Goal: Task Accomplishment & Management: Use online tool/utility

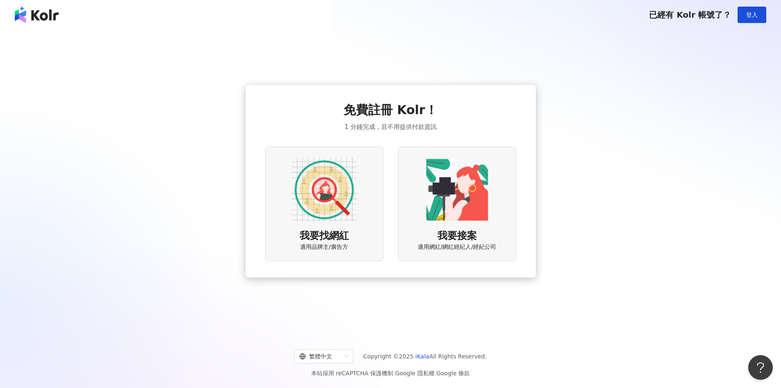
click at [368, 235] on div "我要找網紅 適用品牌主/廣告方" at bounding box center [324, 203] width 118 height 114
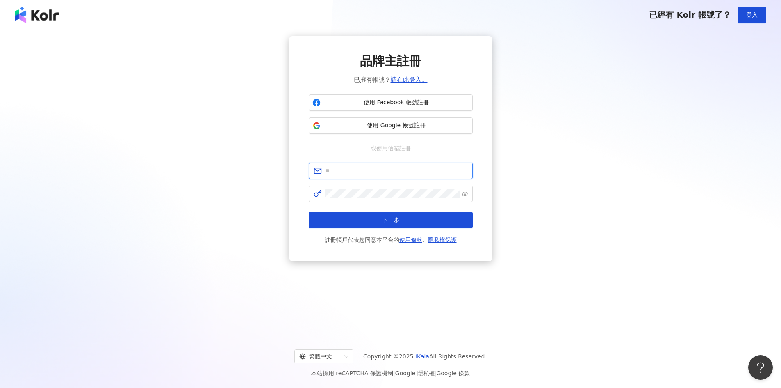
click at [372, 171] on input "text" at bounding box center [396, 170] width 143 height 9
type input "**********"
click at [461, 193] on span at bounding box center [391, 193] width 164 height 16
click at [465, 194] on icon "eye-invisible" at bounding box center [465, 194] width 2 height 2
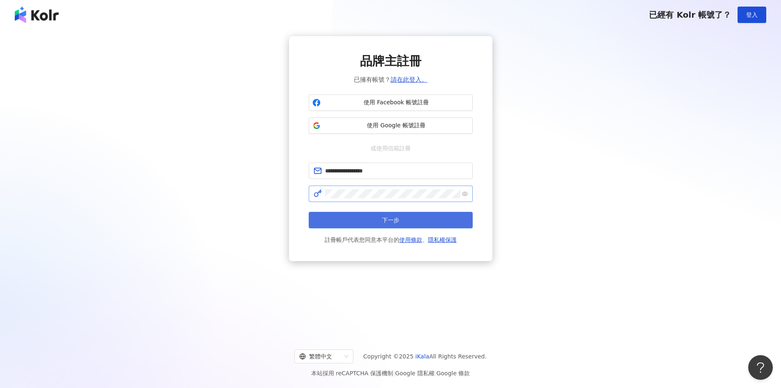
click at [394, 219] on span "下一步" at bounding box center [390, 220] width 17 height 7
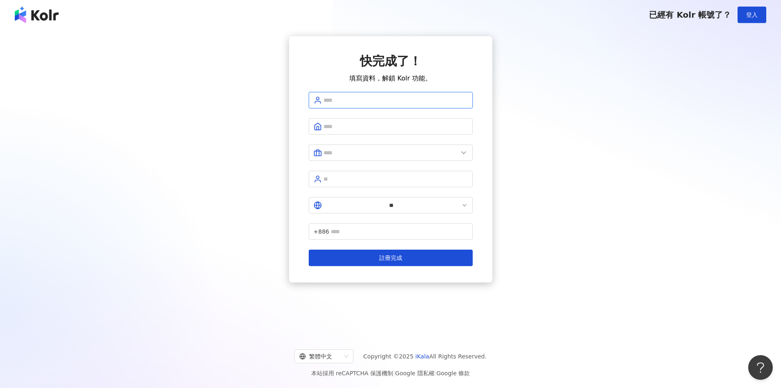
click at [388, 101] on input "text" at bounding box center [396, 100] width 144 height 9
type input "*****"
click at [351, 125] on input "text" at bounding box center [396, 126] width 144 height 9
type input "**********"
click at [374, 148] on input "text" at bounding box center [391, 152] width 135 height 9
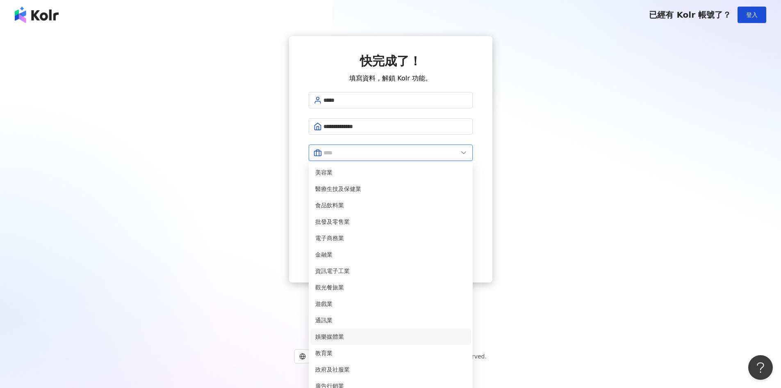
scroll to position [82, 0]
click at [343, 299] on span "遊戲業" at bounding box center [390, 303] width 151 height 9
type input "***"
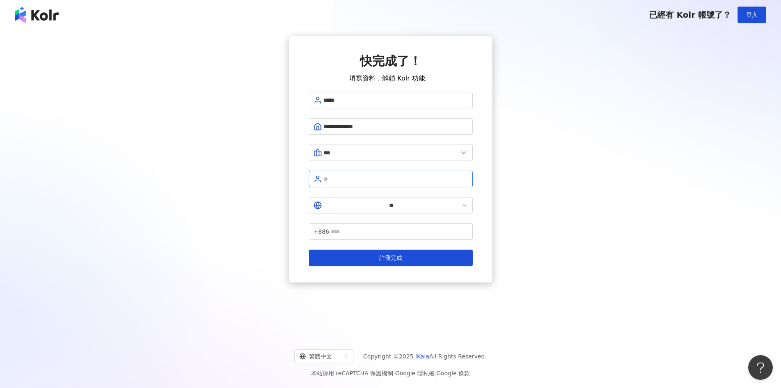
click at [361, 174] on input "text" at bounding box center [396, 178] width 144 height 9
type input "**"
click at [392, 227] on input "text" at bounding box center [399, 231] width 137 height 9
click at [404, 278] on div "**********" at bounding box center [390, 181] width 781 height 303
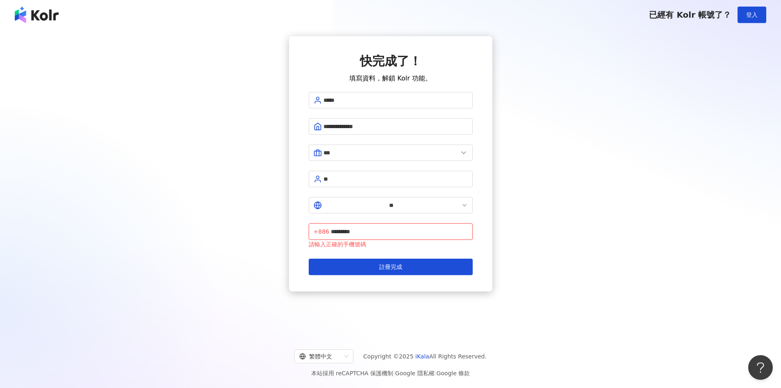
click at [369, 227] on input "*********" at bounding box center [399, 231] width 137 height 9
type input "**********"
click at [522, 310] on div "**********" at bounding box center [390, 181] width 781 height 303
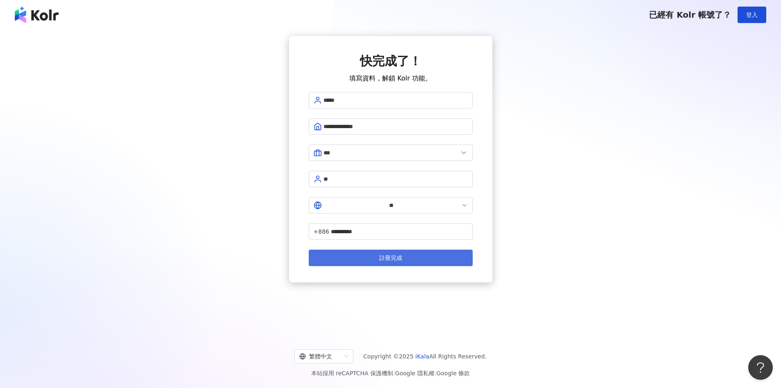
click at [392, 254] on span "註冊完成" at bounding box center [390, 257] width 23 height 7
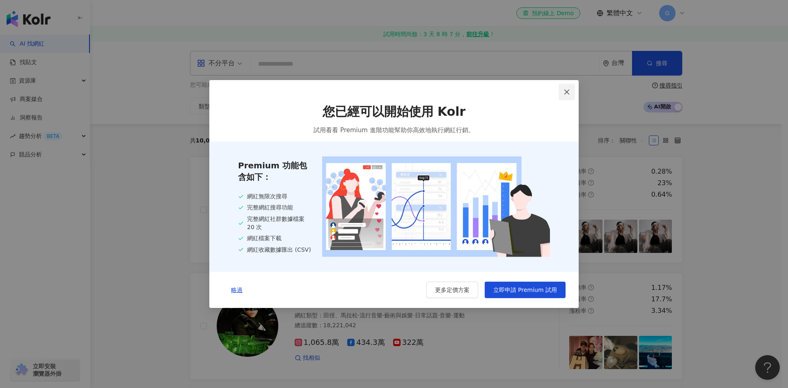
click at [565, 92] on icon "close" at bounding box center [566, 92] width 7 height 7
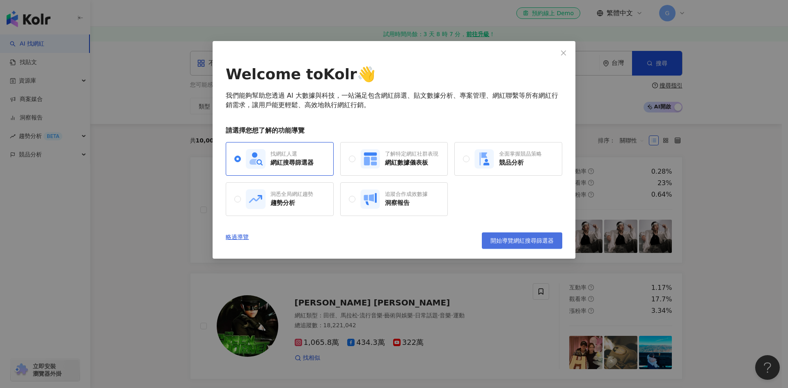
click at [498, 244] on span "開始導覽網紅搜尋篩選器" at bounding box center [521, 240] width 63 height 7
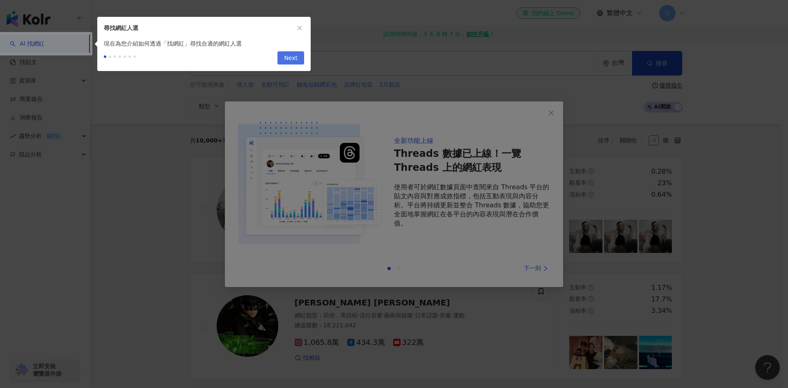
click at [290, 57] on span "Next" at bounding box center [291, 58] width 14 height 13
type input "*********"
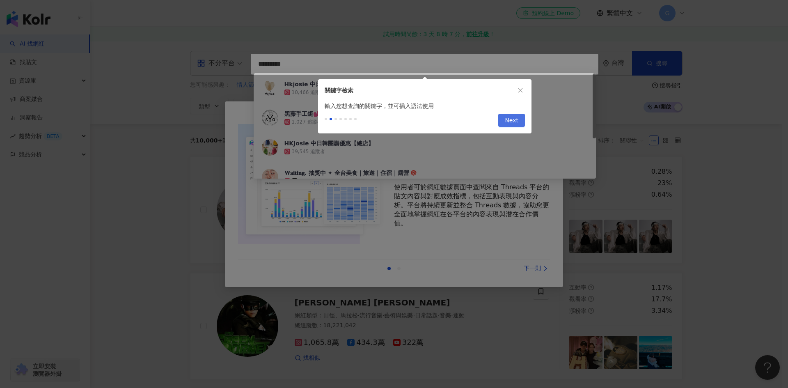
click at [515, 124] on span "Next" at bounding box center [512, 120] width 14 height 13
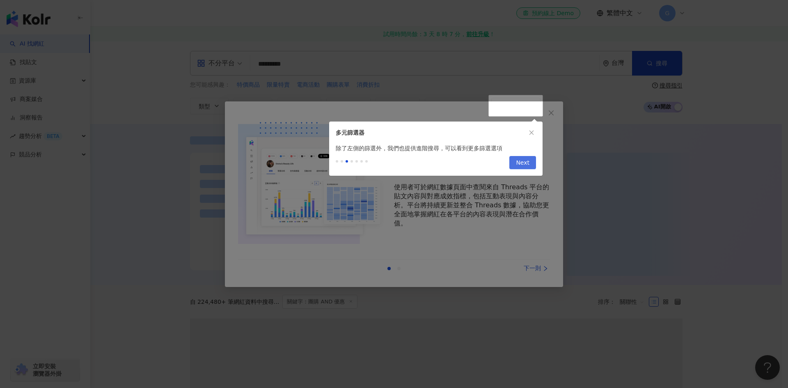
click at [522, 162] on span "Next" at bounding box center [523, 162] width 14 height 13
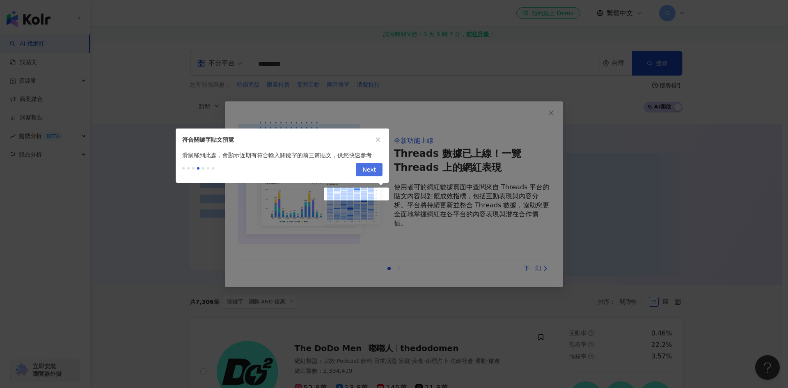
click at [365, 166] on span "Next" at bounding box center [369, 169] width 14 height 13
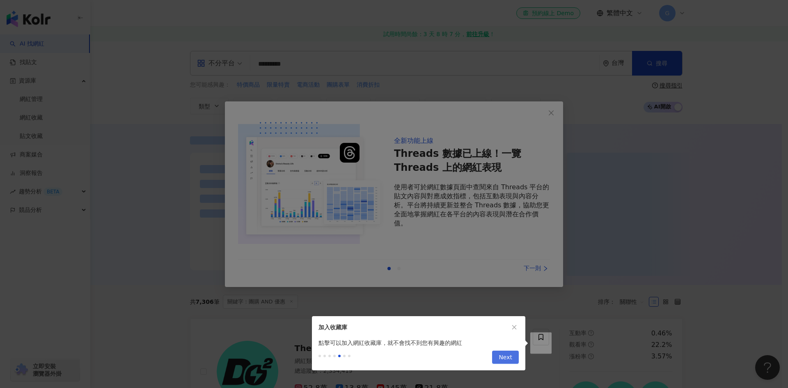
click at [516, 354] on button "Next" at bounding box center [505, 356] width 27 height 13
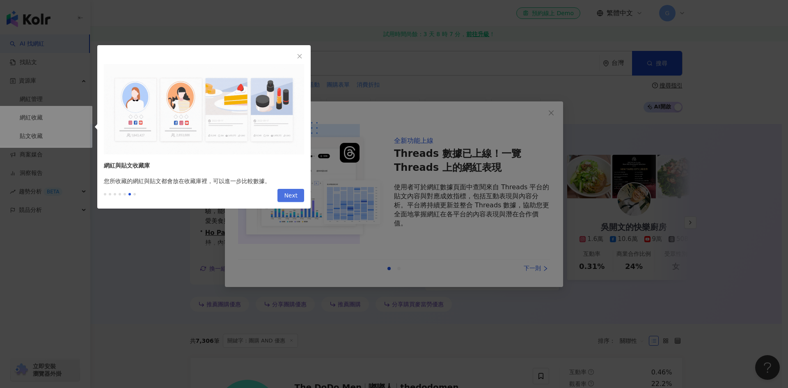
click at [300, 197] on button "Next" at bounding box center [290, 195] width 27 height 13
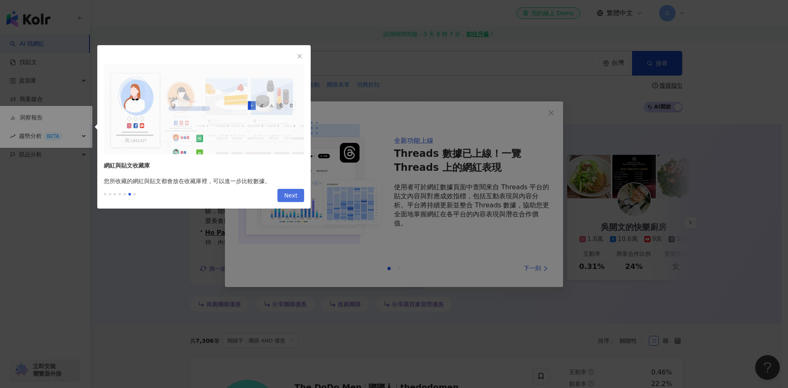
click at [286, 196] on span "Next" at bounding box center [291, 195] width 14 height 13
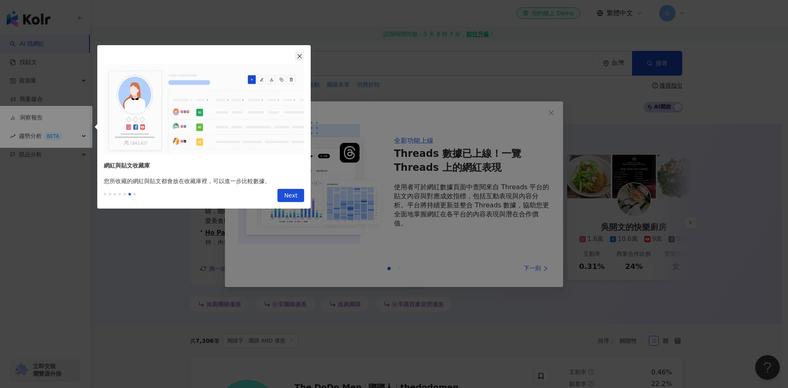
click at [299, 55] on icon "close" at bounding box center [300, 56] width 6 height 6
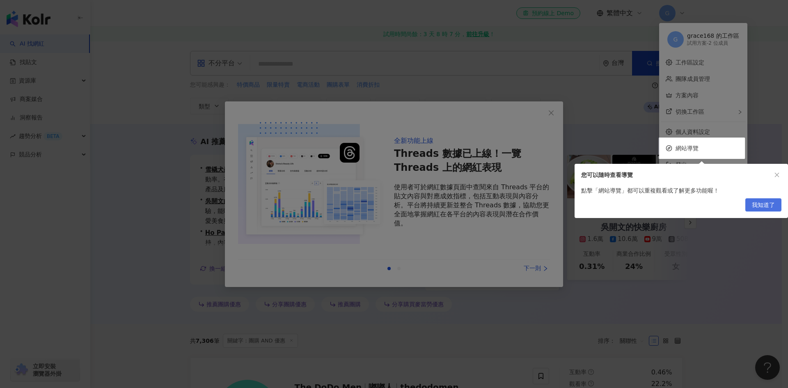
click at [762, 205] on span "我知道了" at bounding box center [763, 205] width 23 height 13
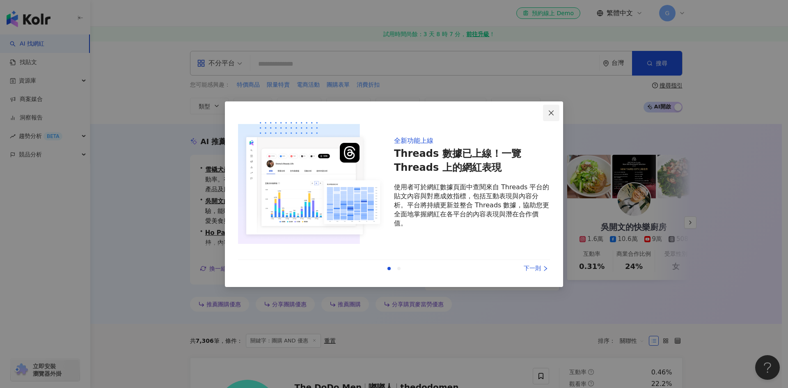
click at [549, 112] on icon "close" at bounding box center [551, 113] width 7 height 7
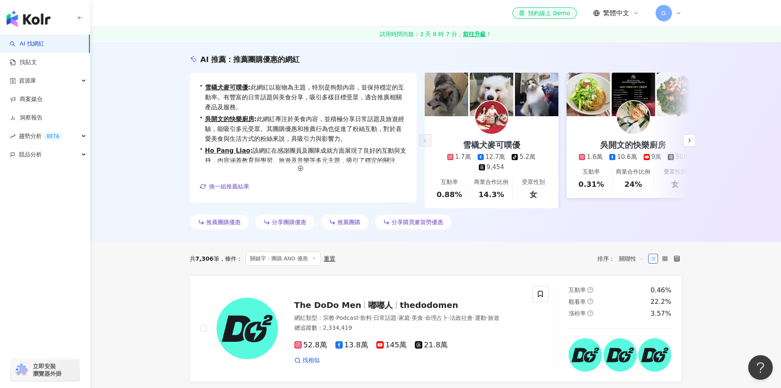
scroll to position [41, 0]
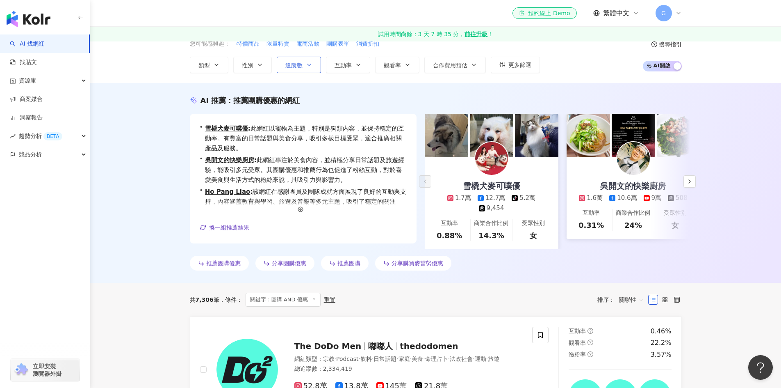
click at [288, 71] on button "追蹤數" at bounding box center [299, 65] width 44 height 16
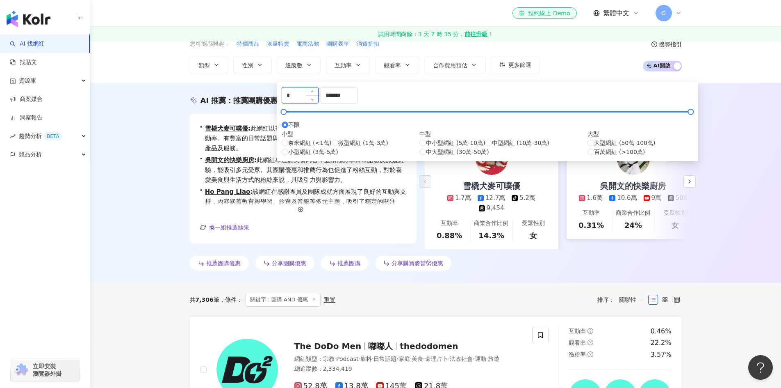
drag, startPoint x: 300, startPoint y: 99, endPoint x: 308, endPoint y: 107, distance: 11.3
click at [283, 101] on div "* - ******* 不限 小型 奈米網紅 (<1萬) 微型網紅 (1萬-3萬) 小型網紅 (3萬-5萬) 中型 中小型網紅 (5萬-10萬) 中型網紅 (…" at bounding box center [488, 121] width 412 height 69
type input "*"
type input "****"
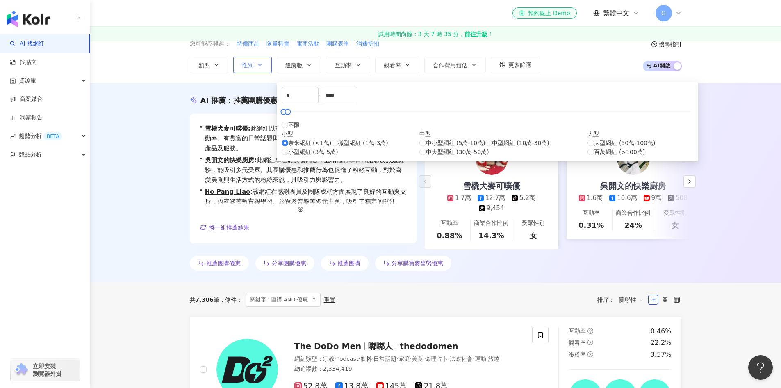
click at [257, 66] on icon "button" at bounding box center [260, 65] width 7 height 7
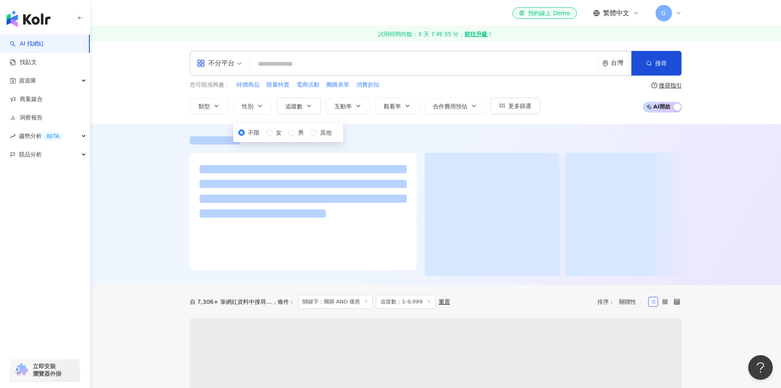
click at [160, 115] on div "不分平台 台灣 搜尋 d64616b7-58c8-4b00-9d69-19f67c50902d Hkjosie 中日韓團購優惠【學生店】 10,466 追蹤者…" at bounding box center [435, 82] width 691 height 83
click at [234, 65] on div "不分平台" at bounding box center [216, 63] width 38 height 13
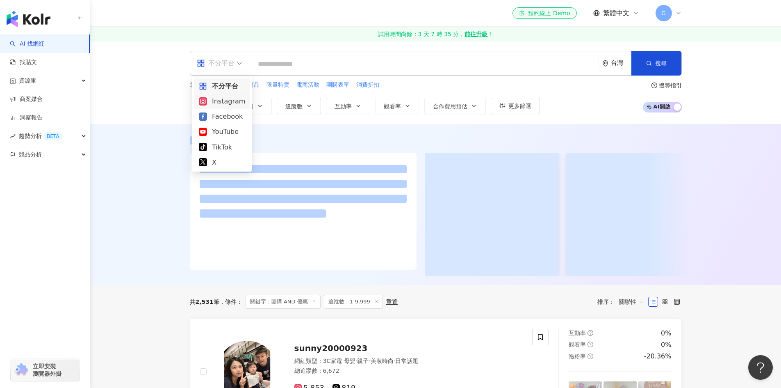
click at [224, 103] on div "Instagram" at bounding box center [222, 101] width 46 height 10
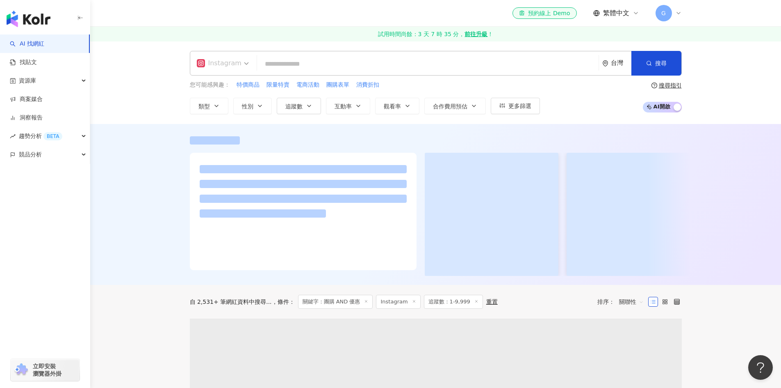
click at [241, 55] on input "search" at bounding box center [223, 57] width 52 height 13
click at [289, 60] on input "search" at bounding box center [427, 64] width 335 height 16
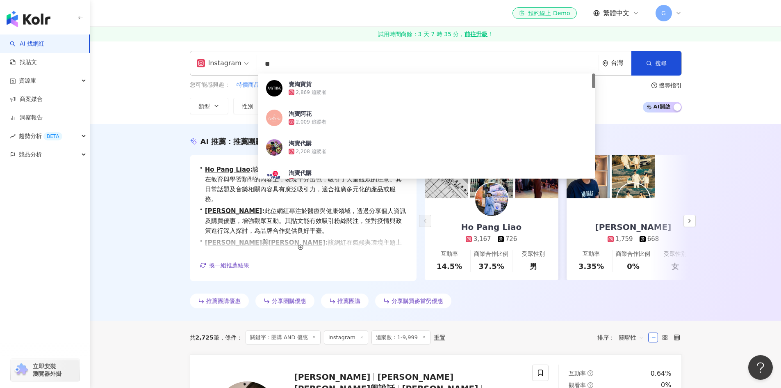
type input "*"
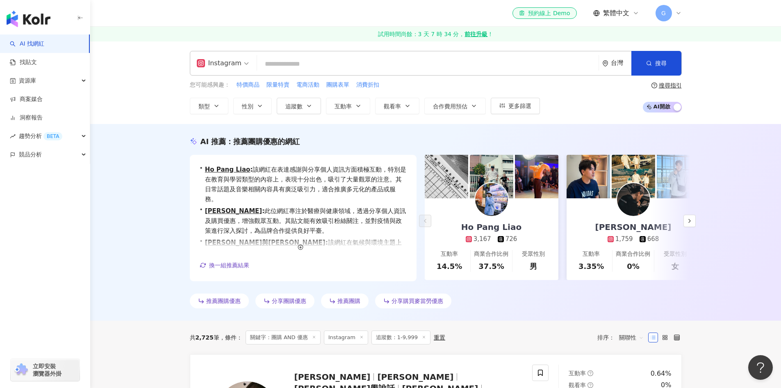
drag, startPoint x: 334, startPoint y: 157, endPoint x: 339, endPoint y: 138, distance: 19.2
click at [334, 157] on div "• Ho Pang Liao : 該網紅在表達感謝與分享個人資訊方面積極互動，特別是在教育與學習類型的內容上，表現十分出色，吸引了大量觀眾的注意。其日常話題及…" at bounding box center [303, 218] width 227 height 126
click at [729, 267] on div "AI 推薦 ： 推薦團購優惠的網紅 • Ho Pang Liao : 該網紅在表達感謝與分享個人資訊方面積極互動，特別是在教育與學習類型的內容上，表現十分出色…" at bounding box center [435, 222] width 691 height 196
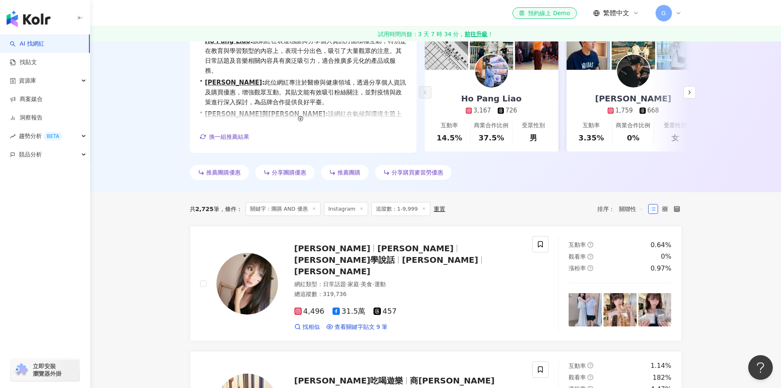
scroll to position [205, 0]
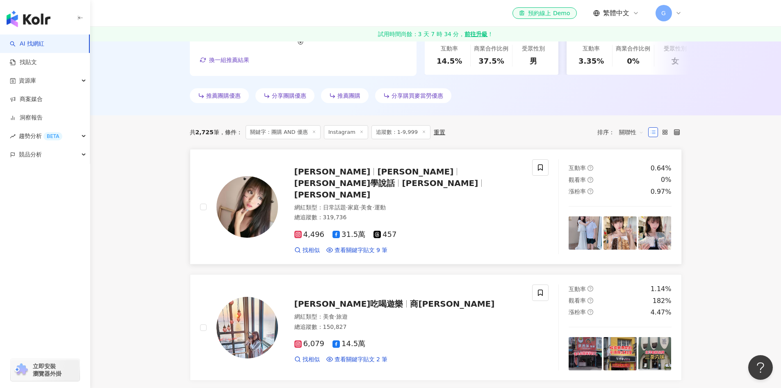
click at [377, 176] on span "Angel" at bounding box center [415, 172] width 76 height 10
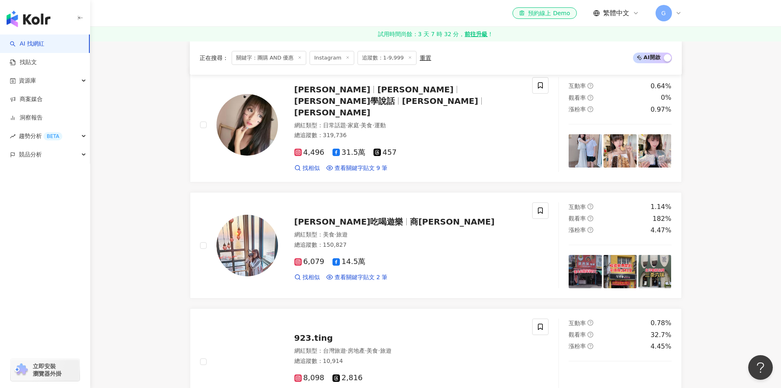
scroll to position [328, 0]
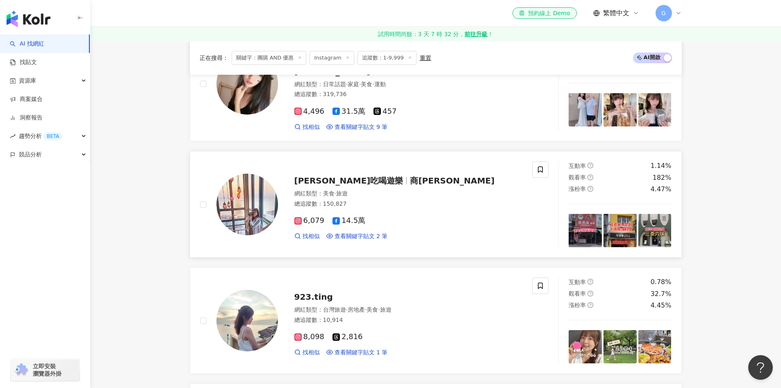
click at [358, 176] on span "Sunny吃喝遊樂" at bounding box center [353, 181] width 116 height 10
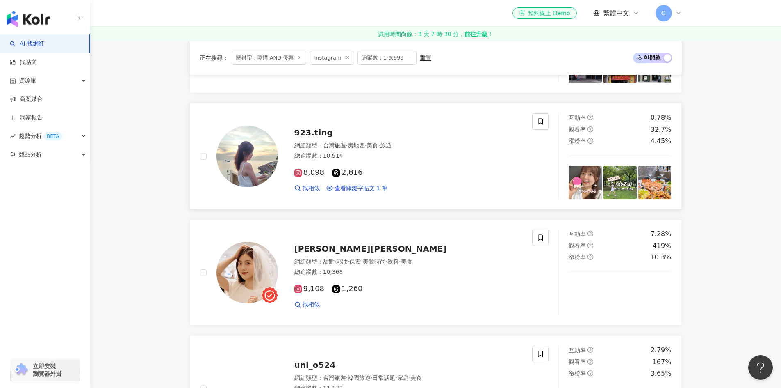
scroll to position [533, 0]
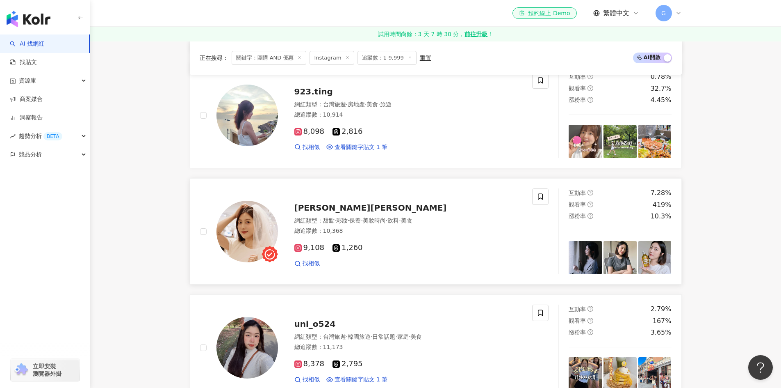
click at [245, 228] on img at bounding box center [248, 232] width 62 height 62
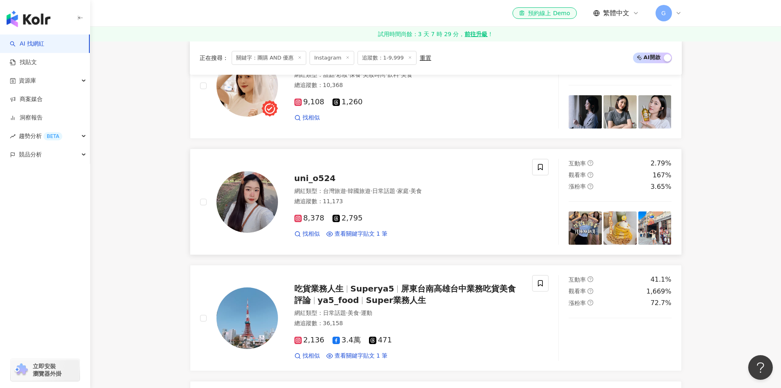
scroll to position [697, 0]
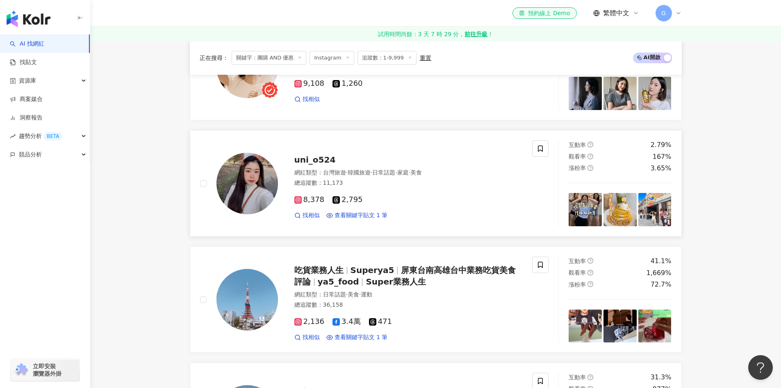
click at [392, 154] on div "uni_o524" at bounding box center [409, 159] width 228 height 11
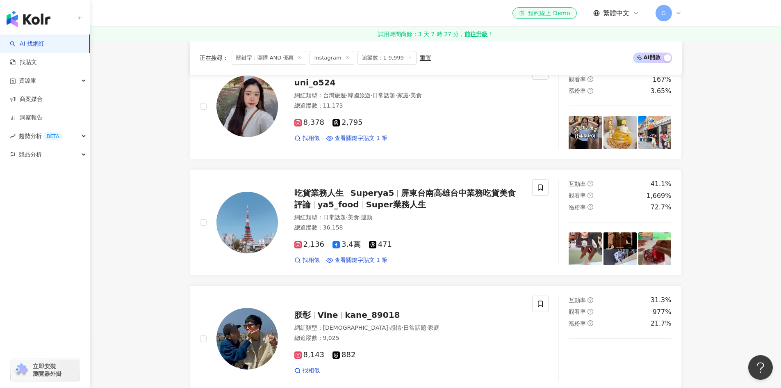
scroll to position [779, 0]
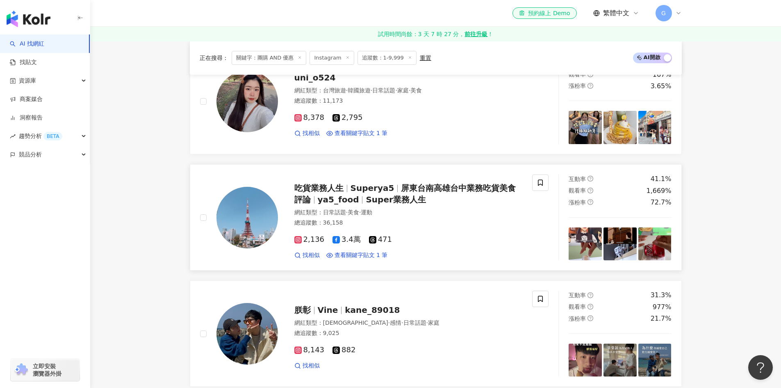
click at [376, 197] on div "吃貨業務人生 Superya5 屏東台南高雄台中業務吃貨美食評論 ya5_food Super業務人生 網紅類型 ： 日常話題 · 美食 · 運動 總追蹤數 …" at bounding box center [400, 217] width 245 height 83
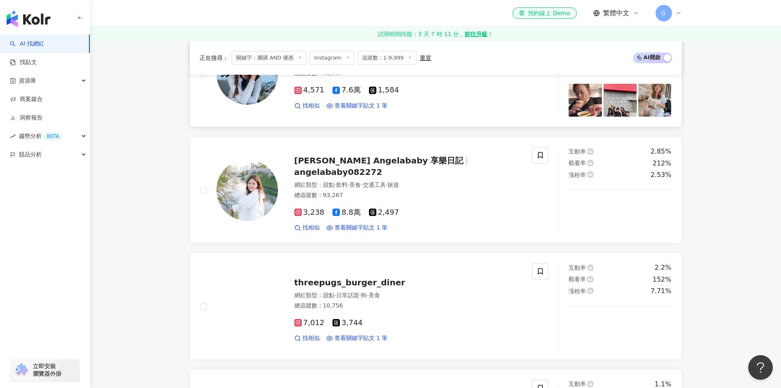
scroll to position [1190, 0]
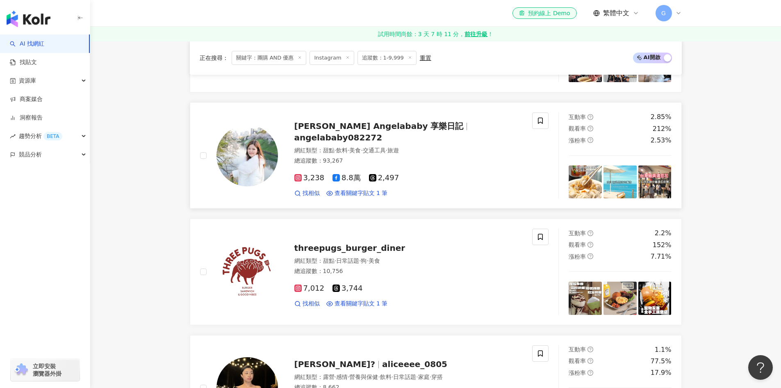
click at [394, 146] on div "網紅類型 ： 甜點 · 飲料 · 美食 · 交通工具 · 旅遊" at bounding box center [409, 150] width 228 height 8
click at [344, 257] on span "日常話題" at bounding box center [347, 260] width 23 height 7
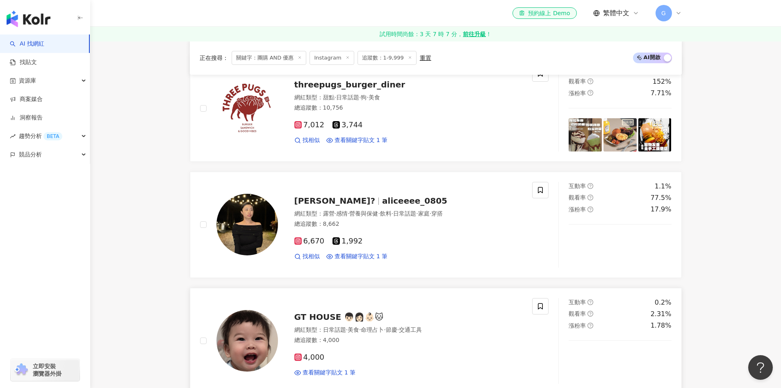
scroll to position [1354, 0]
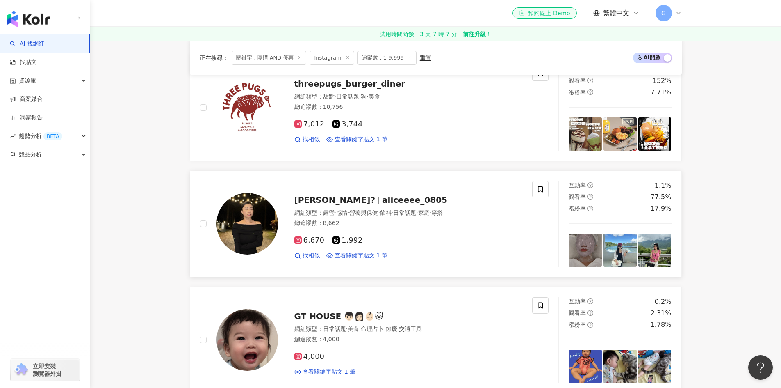
click at [441, 195] on div "薇薇? aliceeee_0805" at bounding box center [409, 199] width 228 height 11
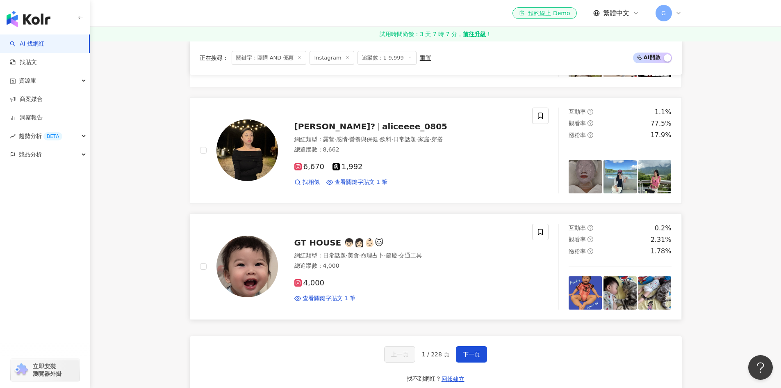
scroll to position [1436, 0]
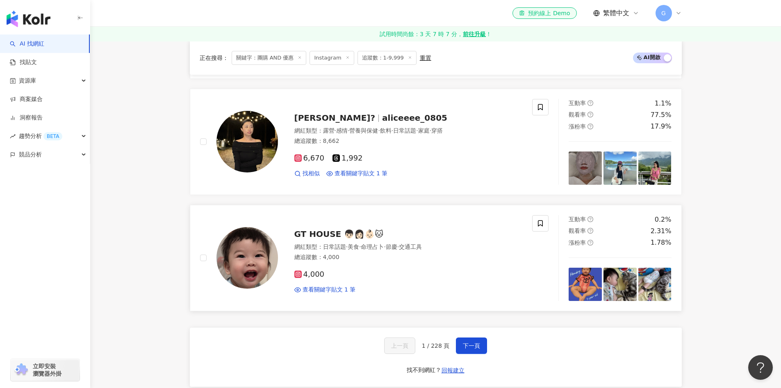
click at [450, 243] on div "網紅類型 ： 日常話題 · 美食 · 命理占卜 · 節慶 · 交通工具" at bounding box center [409, 247] width 228 height 8
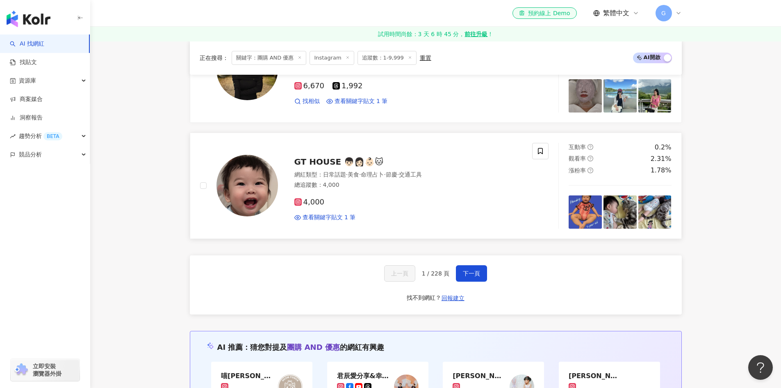
scroll to position [1518, 0]
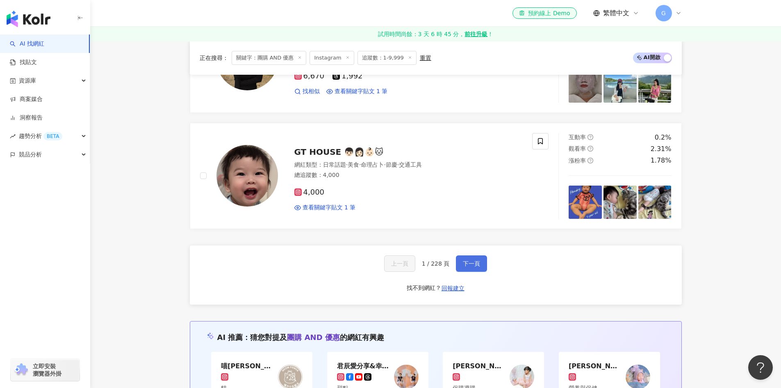
click at [464, 258] on button "下一頁" at bounding box center [471, 263] width 31 height 16
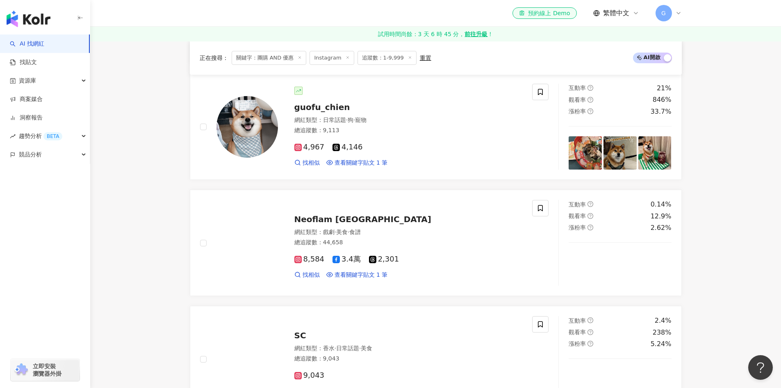
scroll to position [1641, 0]
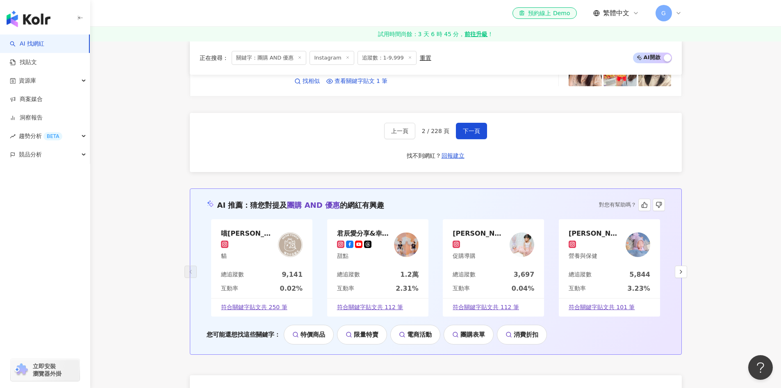
click at [387, 228] on div "君辰愛分享&幸福彤話 甜點" at bounding box center [377, 244] width 101 height 50
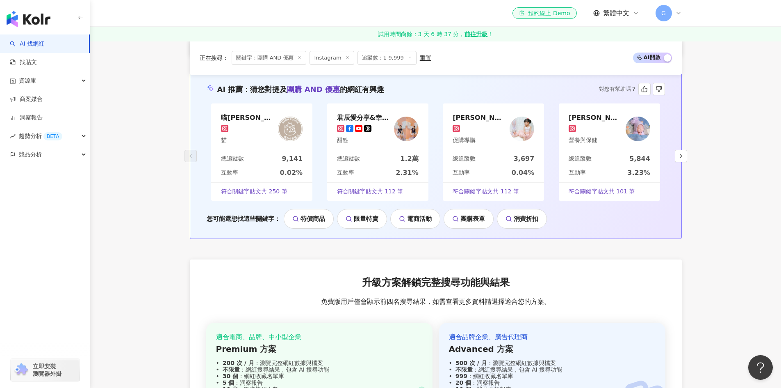
scroll to position [1764, 0]
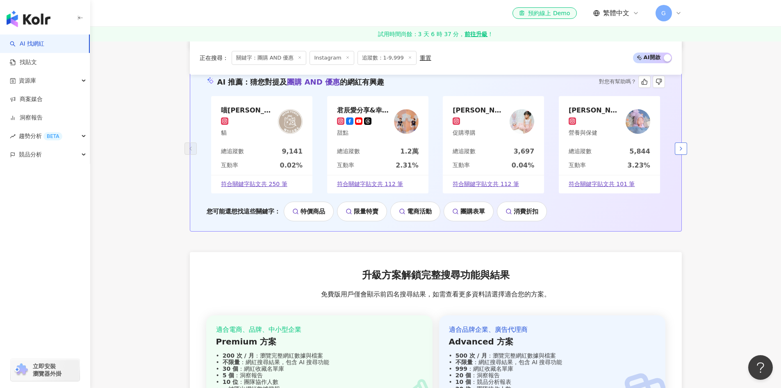
click at [683, 144] on button "button" at bounding box center [681, 148] width 12 height 12
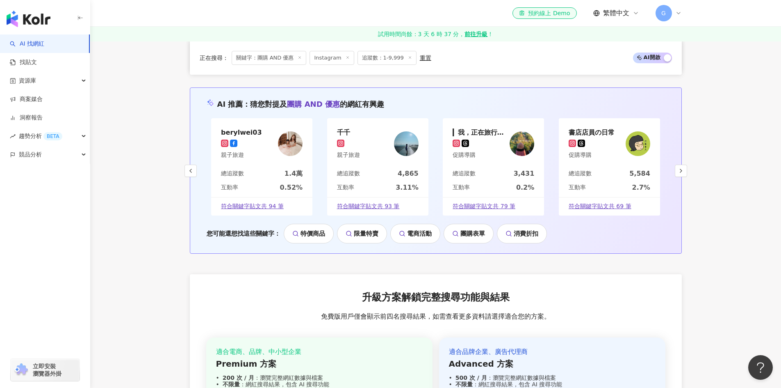
scroll to position [1723, 0]
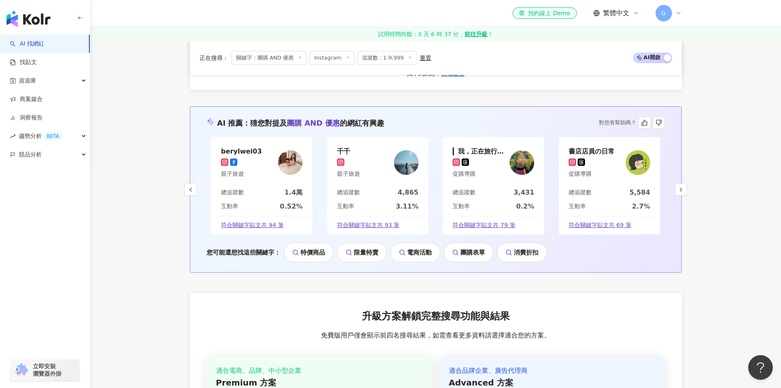
click at [247, 157] on div "berylwei03 親子旅遊" at bounding box center [241, 162] width 41 height 31
click at [361, 160] on div "千千 親子旅遊" at bounding box center [377, 162] width 101 height 50
click at [492, 150] on div "▎我，正在旅行的路上" at bounding box center [479, 151] width 53 height 8
click at [590, 200] on div "總追蹤數 5,584" at bounding box center [609, 195] width 101 height 14
click at [683, 189] on icon "button" at bounding box center [681, 189] width 7 height 7
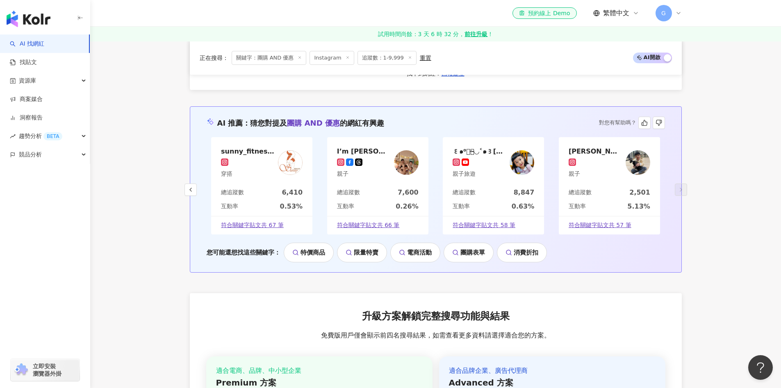
click at [258, 179] on div "sunny_fitnessgirl_ 穿搭" at bounding box center [261, 162] width 101 height 50
click at [368, 171] on div "親子" at bounding box center [363, 174] width 53 height 8
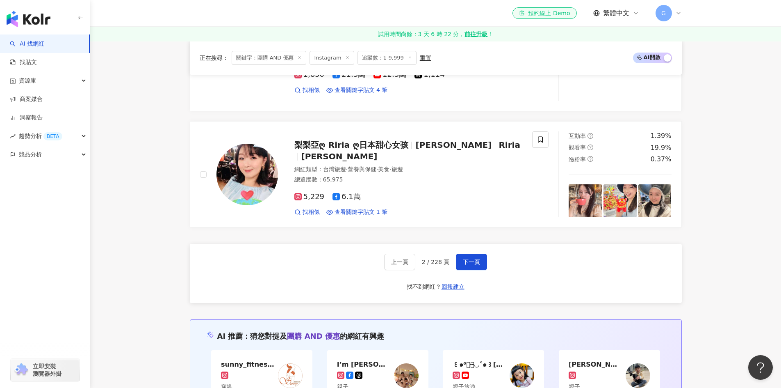
scroll to position [1472, 0]
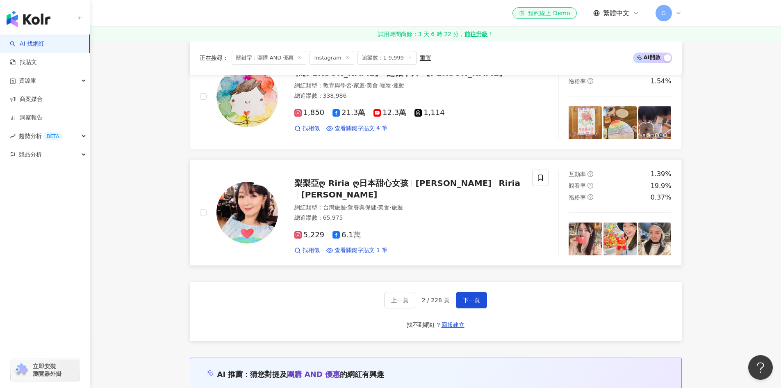
click at [392, 188] on span "梨梨亞ღ Riria ღ日本甜心女孩" at bounding box center [352, 183] width 114 height 10
click at [467, 306] on button "下一頁" at bounding box center [471, 300] width 31 height 16
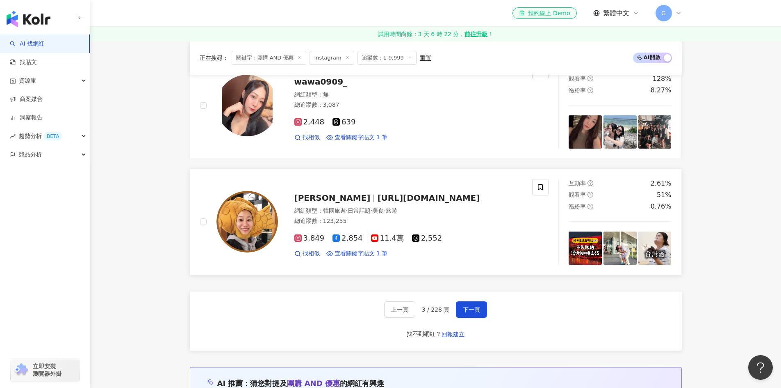
click at [392, 193] on span "jin_duoduo.tw" at bounding box center [428, 198] width 103 height 10
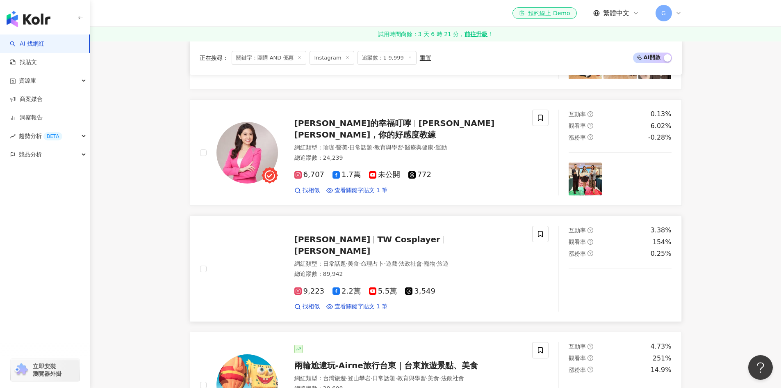
scroll to position [1062, 0]
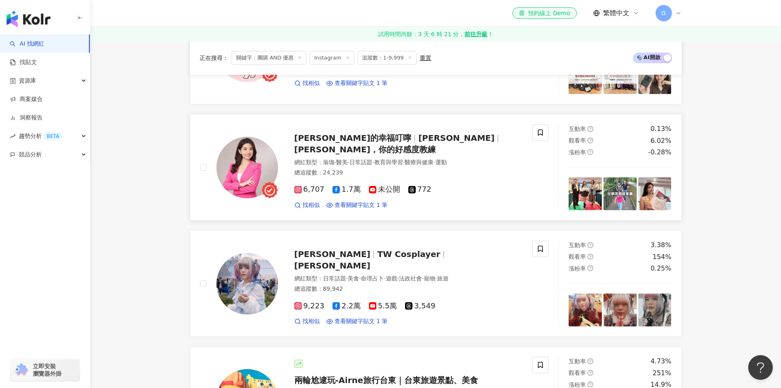
click at [442, 169] on div "總追蹤數 ： 24,239" at bounding box center [409, 173] width 228 height 8
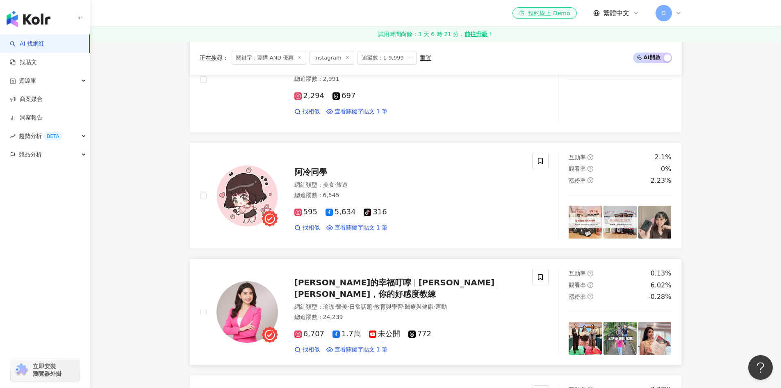
scroll to position [898, 0]
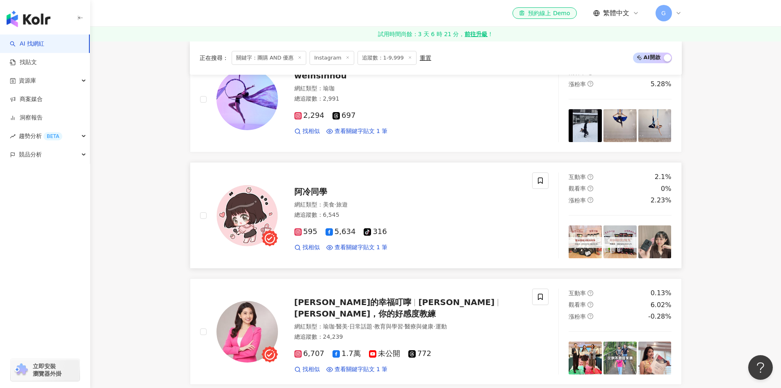
click at [397, 221] on div "595 5,634 tiktok-icon 316 找相似 查看關鍵字貼文 1 筆" at bounding box center [409, 236] width 228 height 30
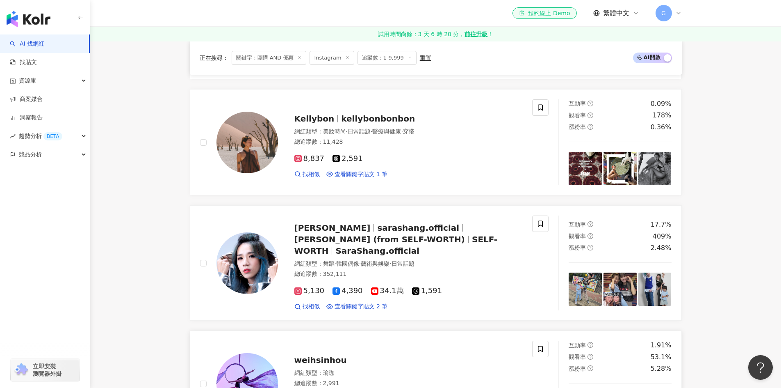
scroll to position [610, 0]
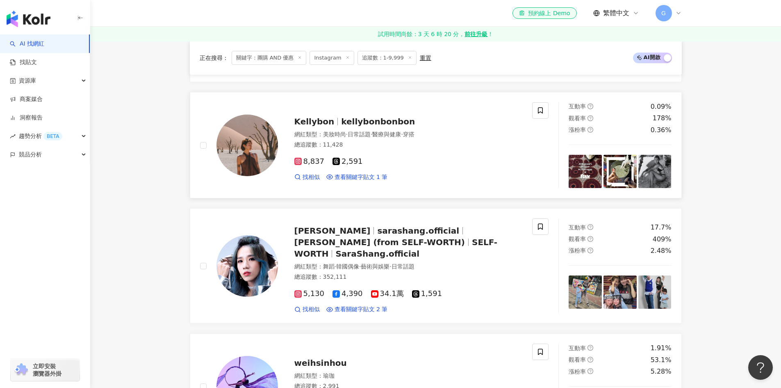
click at [375, 144] on div "總追蹤數 ： 11,428" at bounding box center [409, 145] width 228 height 8
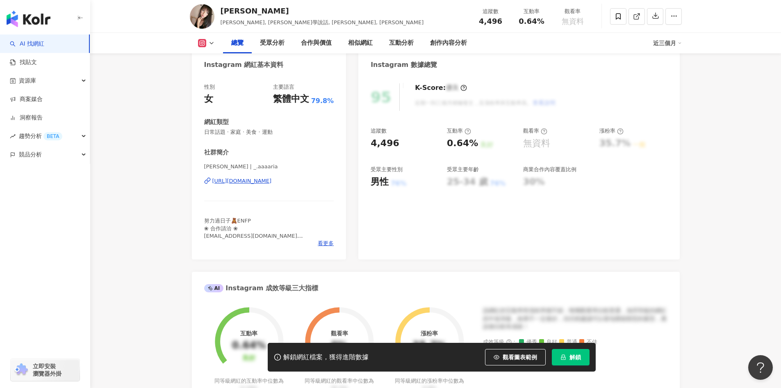
scroll to position [82, 0]
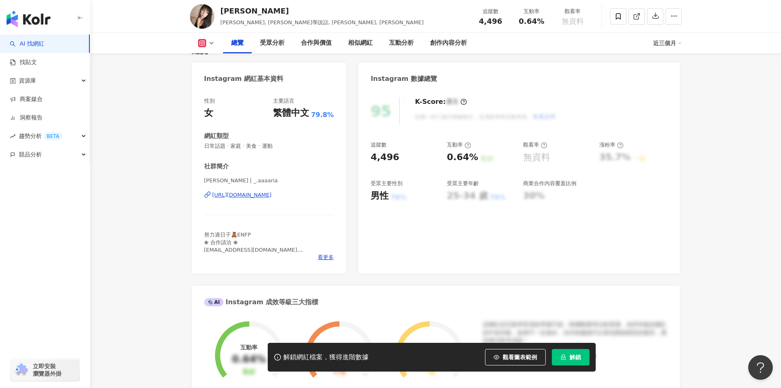
click at [228, 193] on div "https://www.instagram.com/_.aaaaria/" at bounding box center [241, 194] width 59 height 7
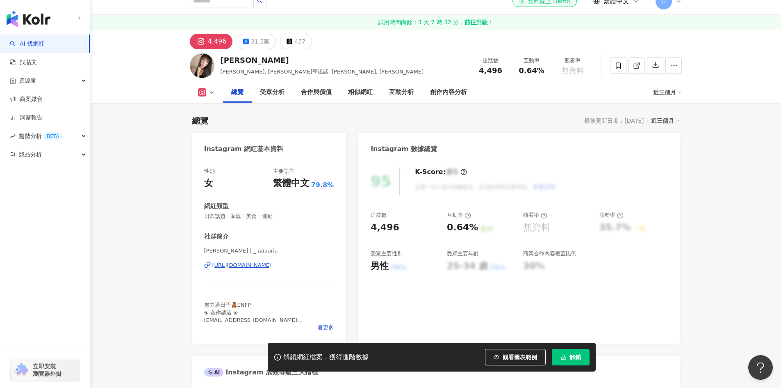
scroll to position [0, 0]
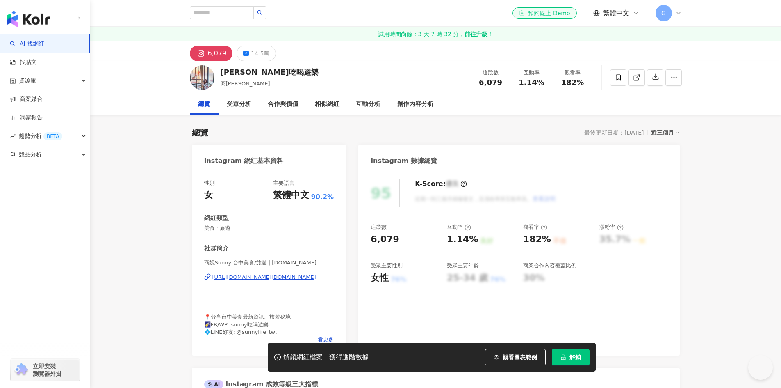
click at [227, 277] on div "https://www.instagram.com/sunnylife.tw/" at bounding box center [264, 276] width 104 height 7
drag, startPoint x: 205, startPoint y: 260, endPoint x: 309, endPoint y: 265, distance: 104.7
click at [309, 265] on span "商妮Sunny 台中美食/旅遊 | sunnylife.tw" at bounding box center [269, 262] width 130 height 7
click at [256, 232] on span "美食 · 旅遊" at bounding box center [269, 227] width 130 height 7
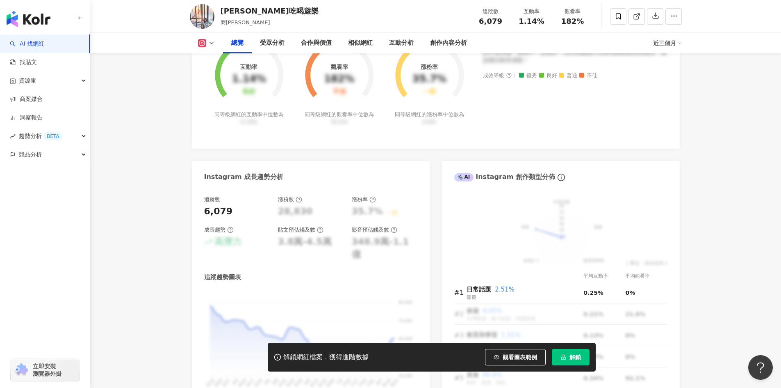
scroll to position [369, 0]
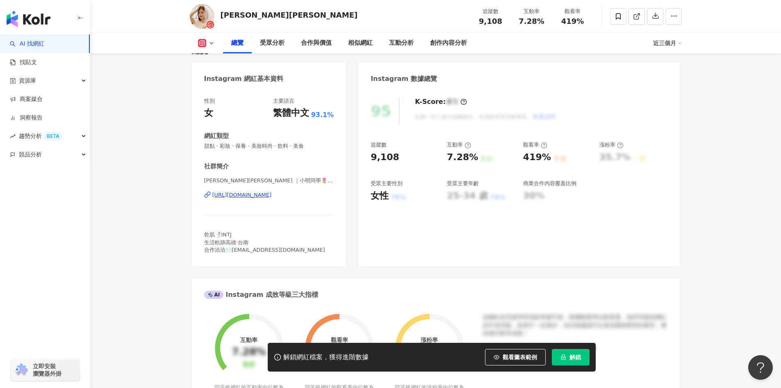
drag, startPoint x: 303, startPoint y: 183, endPoint x: 298, endPoint y: 192, distance: 10.6
click at [272, 192] on div "[URL][DOMAIN_NAME]" at bounding box center [241, 194] width 59 height 7
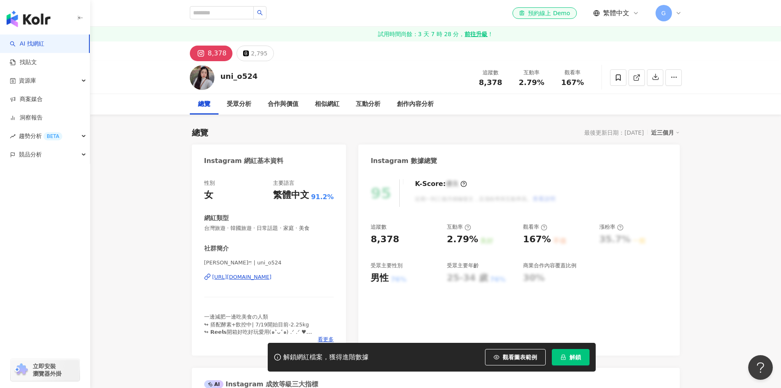
click at [272, 278] on div "[URL][DOMAIN_NAME]" at bounding box center [241, 276] width 59 height 7
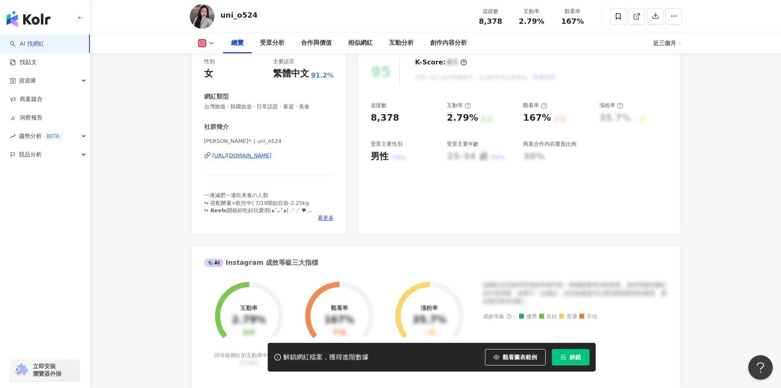
scroll to position [164, 0]
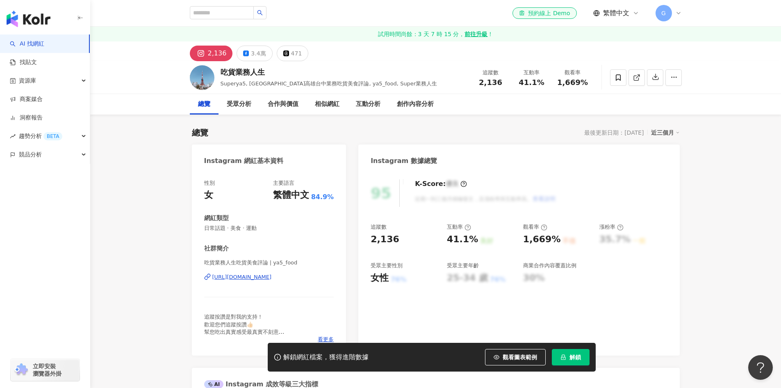
click at [247, 277] on div "[URL][DOMAIN_NAME]" at bounding box center [241, 276] width 59 height 7
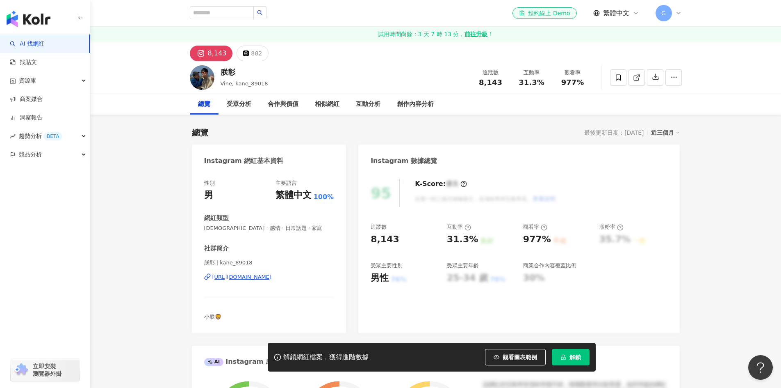
click at [257, 276] on div "https://www.instagram.com/kane_89018/" at bounding box center [241, 276] width 59 height 7
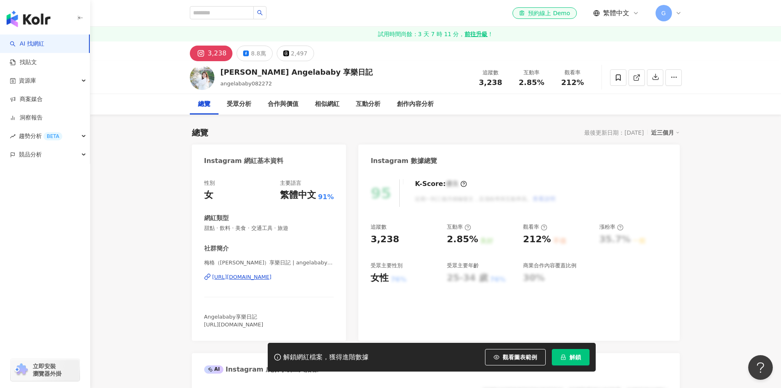
click at [267, 276] on div "[URL][DOMAIN_NAME]" at bounding box center [241, 276] width 59 height 7
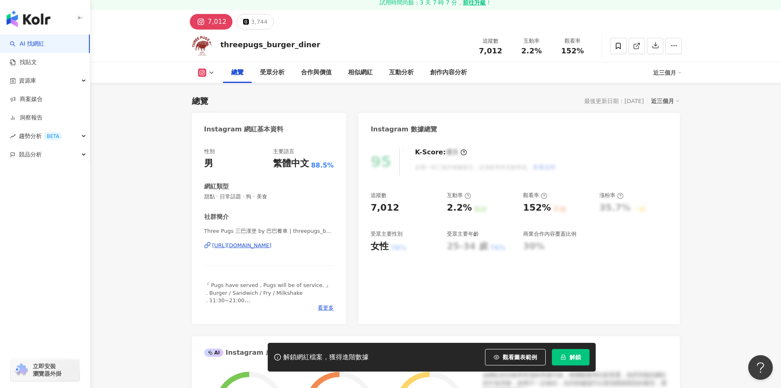
scroll to position [82, 0]
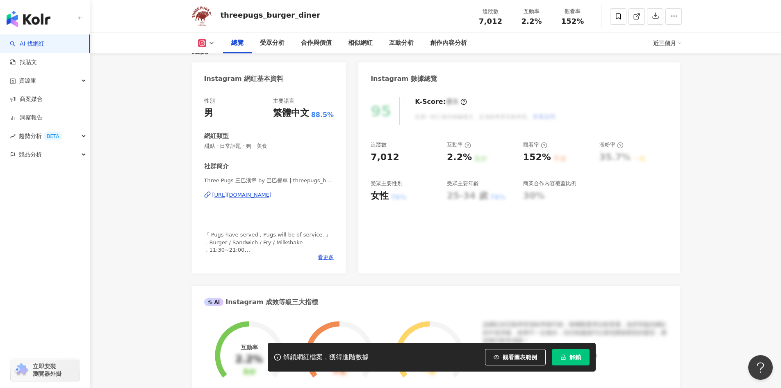
click at [250, 195] on div "https://www.instagram.com/threepugs_burger_diner/" at bounding box center [241, 194] width 59 height 7
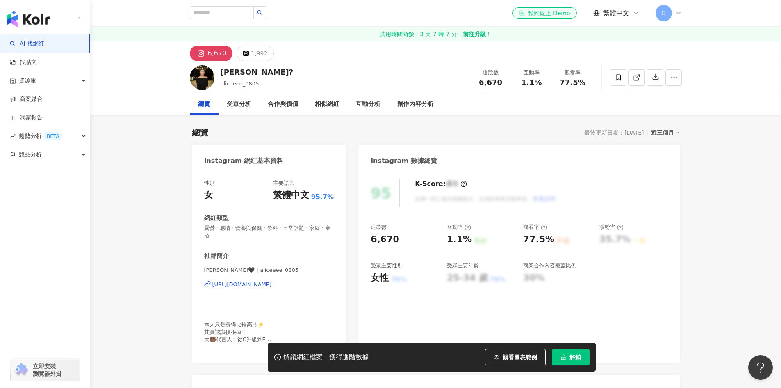
click at [244, 284] on div "[URL][DOMAIN_NAME]" at bounding box center [241, 284] width 59 height 7
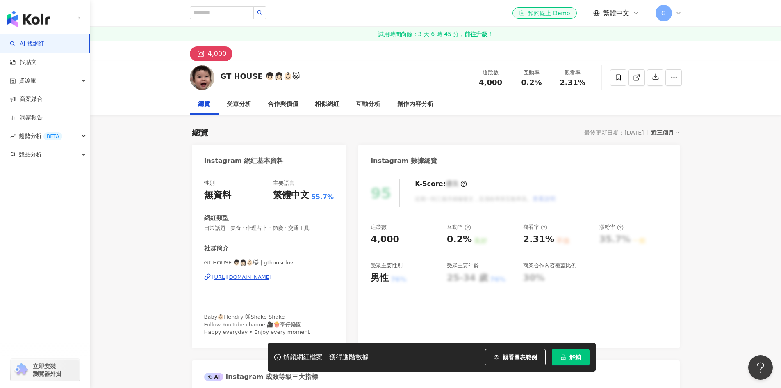
click at [272, 279] on div "https://www.instagram.com/gthouselove/" at bounding box center [241, 276] width 59 height 7
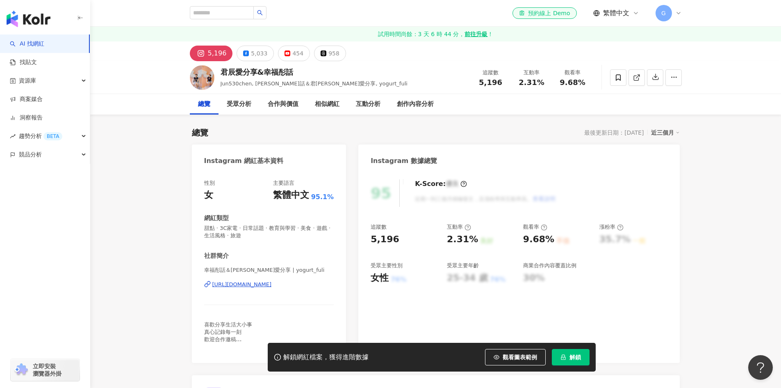
click at [268, 285] on div "[URL][DOMAIN_NAME]" at bounding box center [241, 284] width 59 height 7
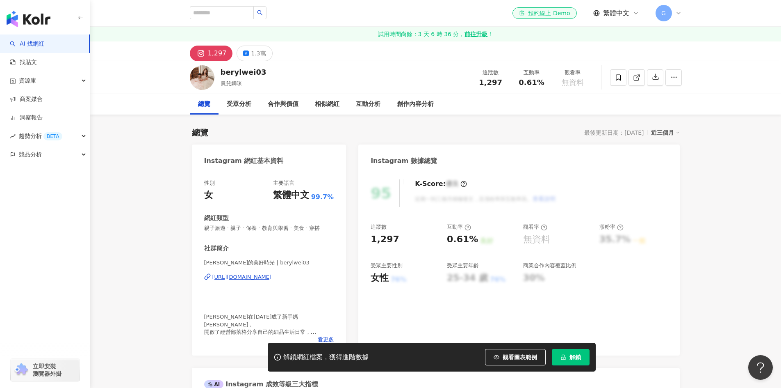
click at [272, 277] on div "https://www.instagram.com/berylwei03/" at bounding box center [241, 276] width 59 height 7
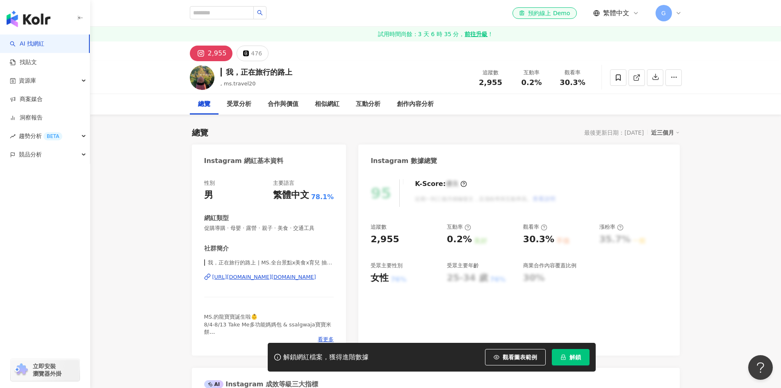
click at [267, 274] on div "https://www.instagram.com/ms.travel20/" at bounding box center [264, 276] width 104 height 7
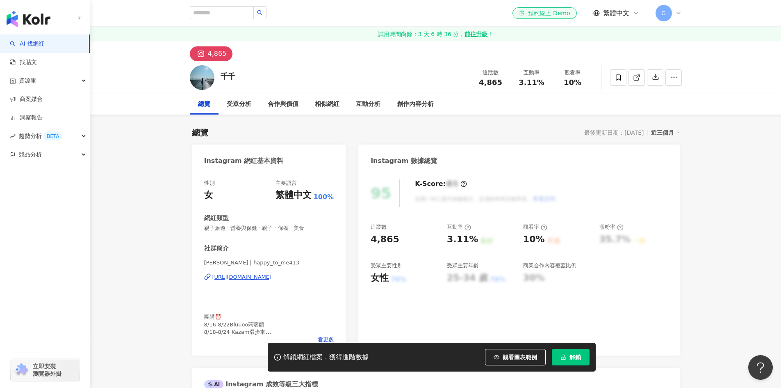
click at [253, 279] on div "[URL][DOMAIN_NAME]" at bounding box center [241, 276] width 59 height 7
click at [247, 278] on div "[URL][DOMAIN_NAME]" at bounding box center [241, 276] width 59 height 7
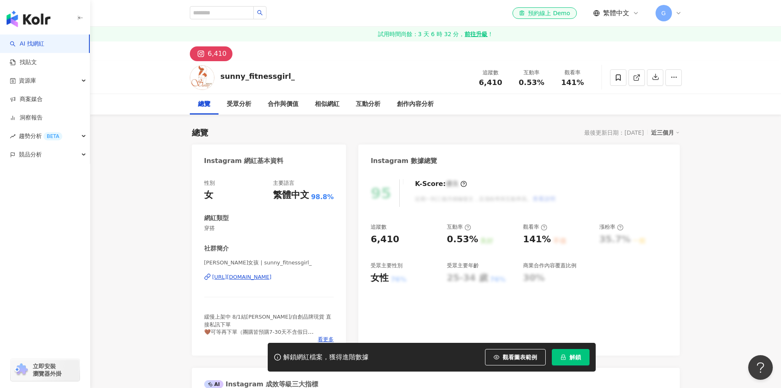
click at [272, 279] on div "https://www.instagram.com/sunny_fitnessgirl_/" at bounding box center [241, 276] width 59 height 7
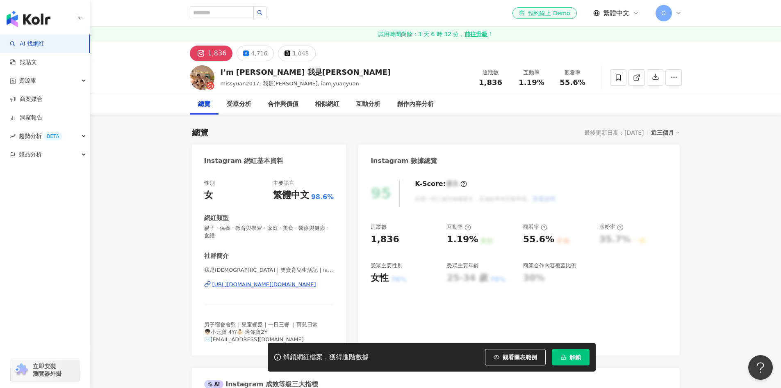
click at [286, 282] on div "https://www.instagram.com/iam.yuanyuan/" at bounding box center [264, 284] width 104 height 7
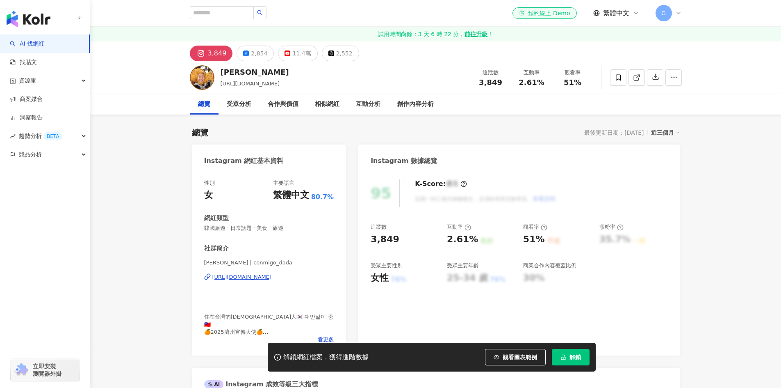
click at [272, 278] on div "https://www.instagram.com/conmigo_dada/" at bounding box center [241, 276] width 59 height 7
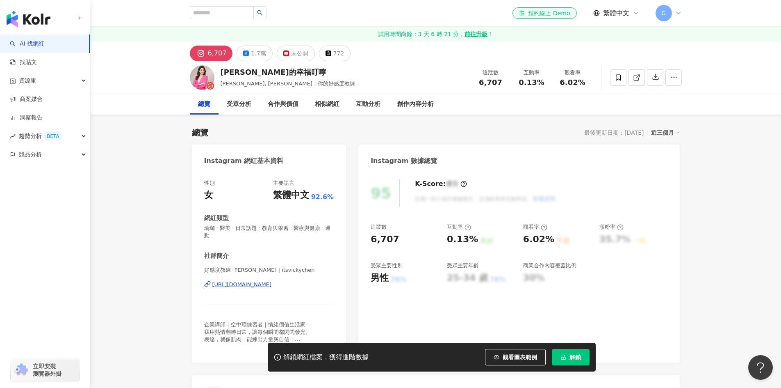
click at [233, 283] on div "[URL][DOMAIN_NAME]" at bounding box center [241, 284] width 59 height 7
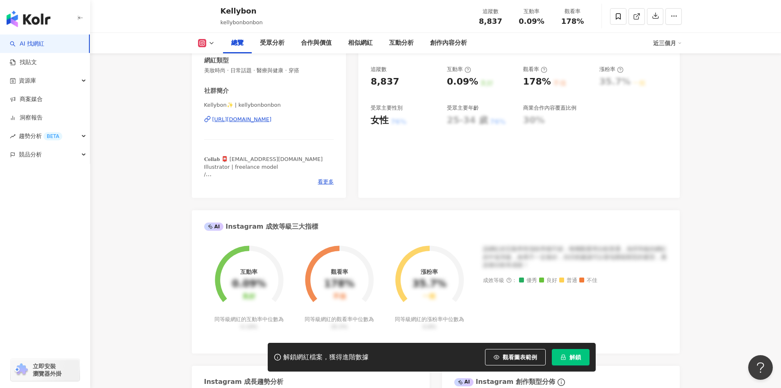
scroll to position [123, 0]
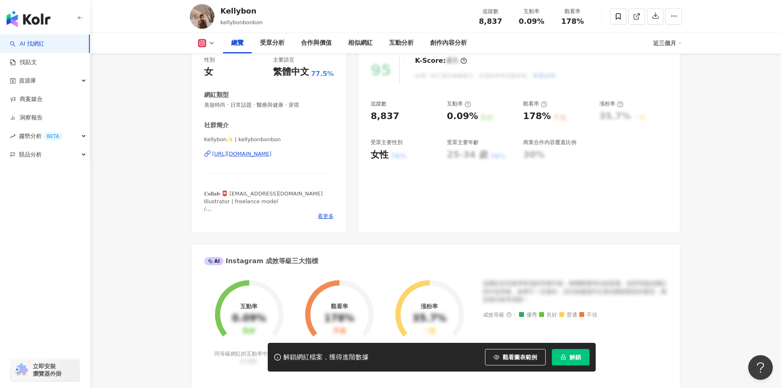
click at [272, 152] on div "[URL][DOMAIN_NAME]" at bounding box center [241, 153] width 59 height 7
